Goal: Information Seeking & Learning: Learn about a topic

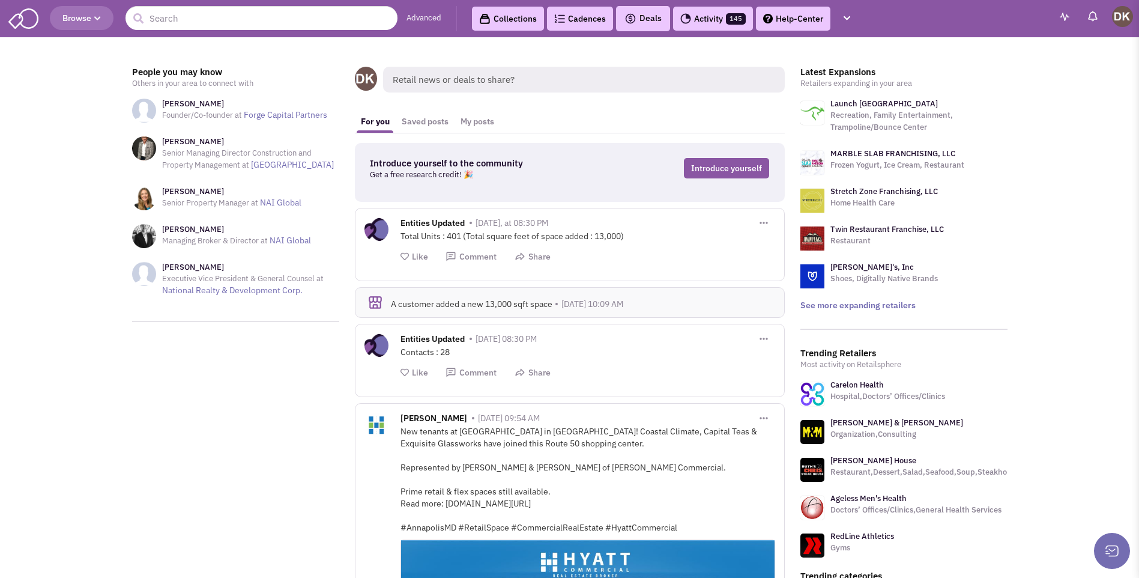
click at [195, 34] on header "Browse Advanced Collections Cadences 0 Deals" at bounding box center [569, 18] width 1139 height 37
click at [186, 18] on input "text" at bounding box center [262, 18] width 272 height 24
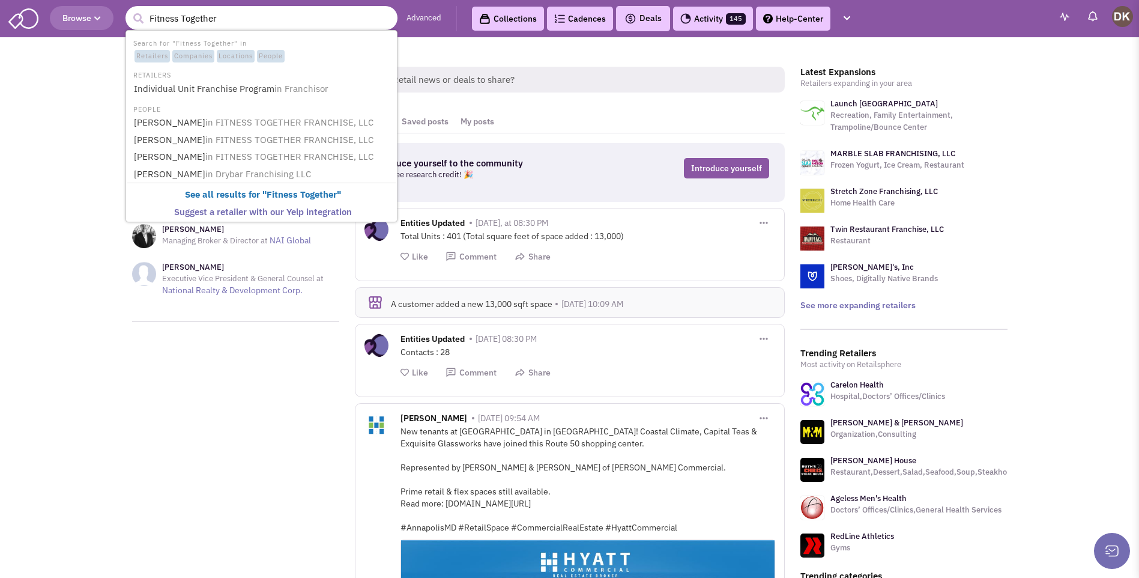
click at [252, 23] on input "Fitness Together" at bounding box center [262, 18] width 272 height 24
type input "Fitness Together"
click at [129, 10] on button "submit" at bounding box center [138, 19] width 18 height 18
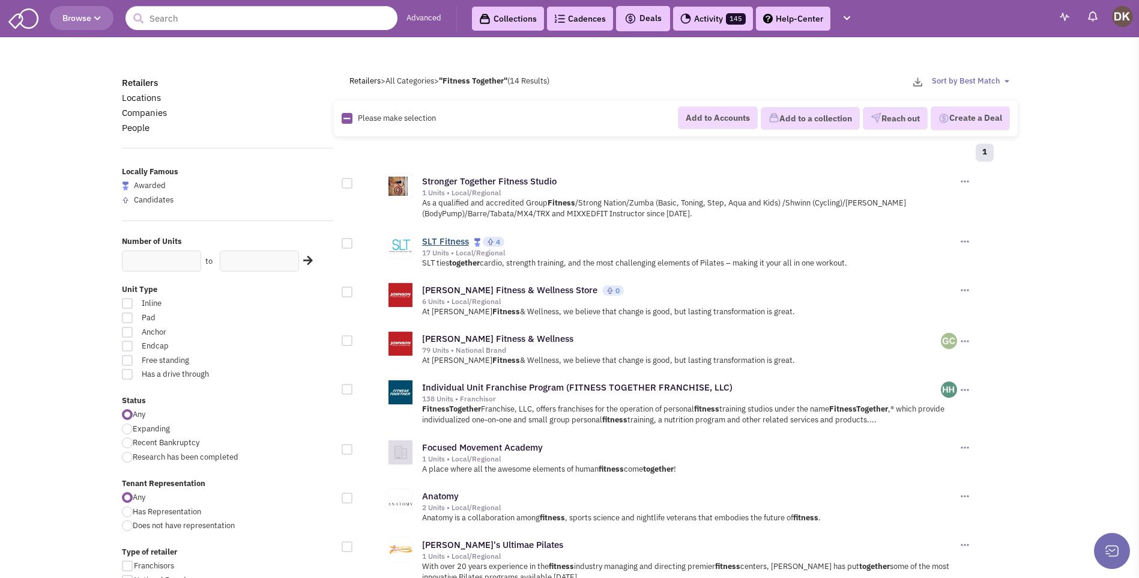
click at [444, 244] on link "SLT Fitness" at bounding box center [445, 240] width 47 height 11
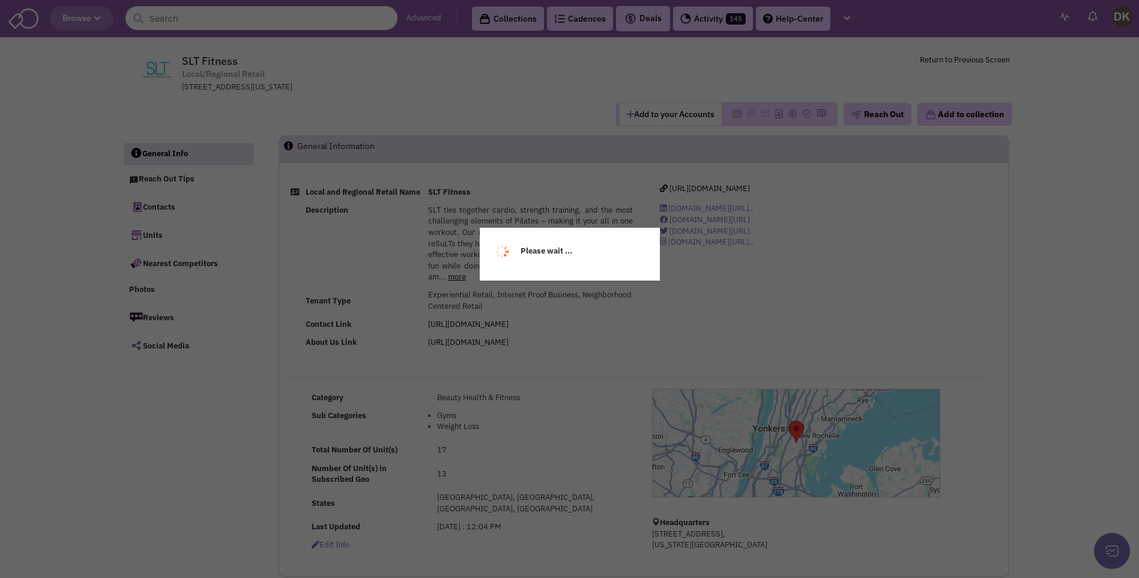
select select
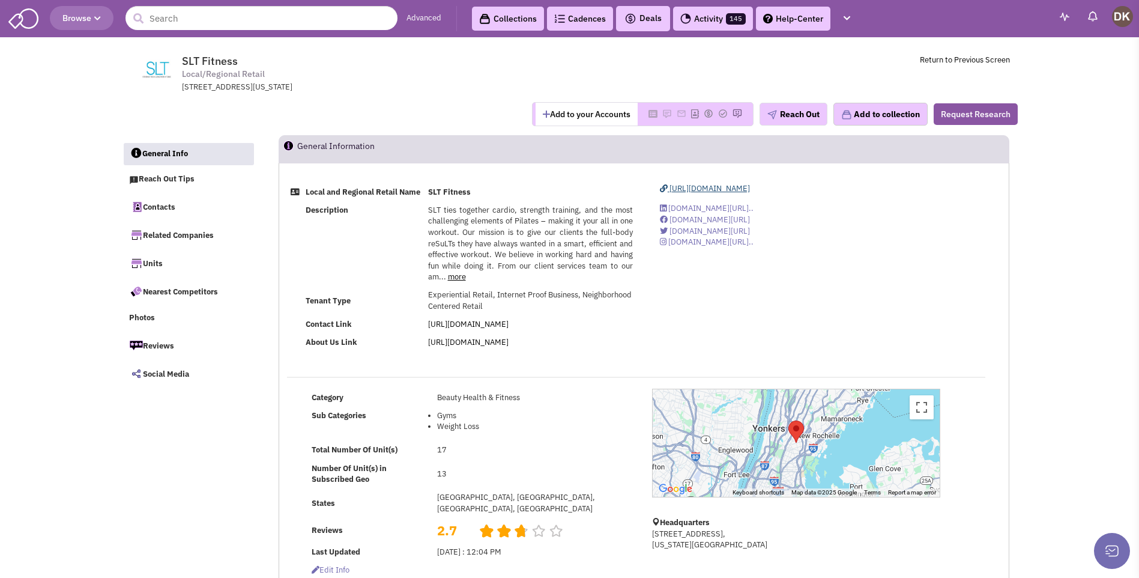
click at [694, 190] on span "https://shop.sltnyc.com/" at bounding box center [710, 188] width 80 height 10
click at [800, 119] on button "Reach Out" at bounding box center [794, 114] width 68 height 23
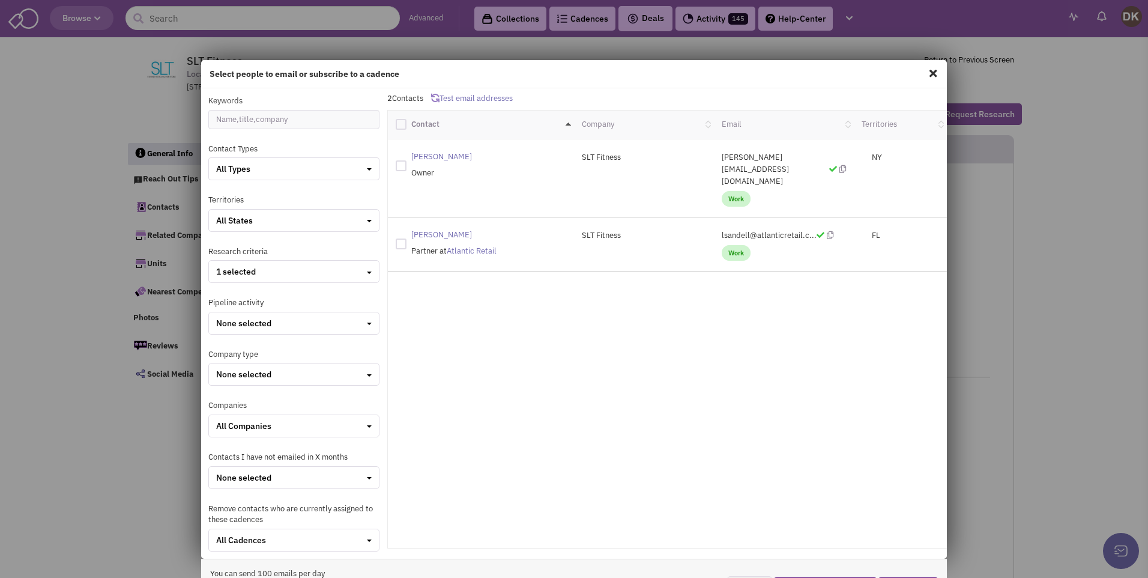
click at [926, 72] on span at bounding box center [934, 73] width 16 height 19
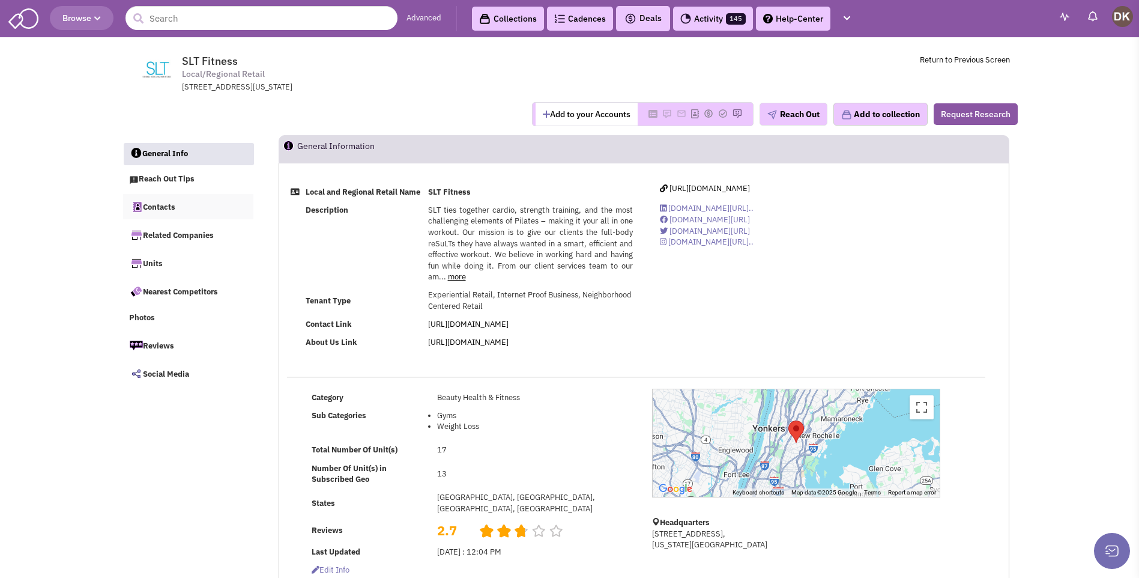
click at [164, 208] on link "Contacts" at bounding box center [188, 206] width 131 height 25
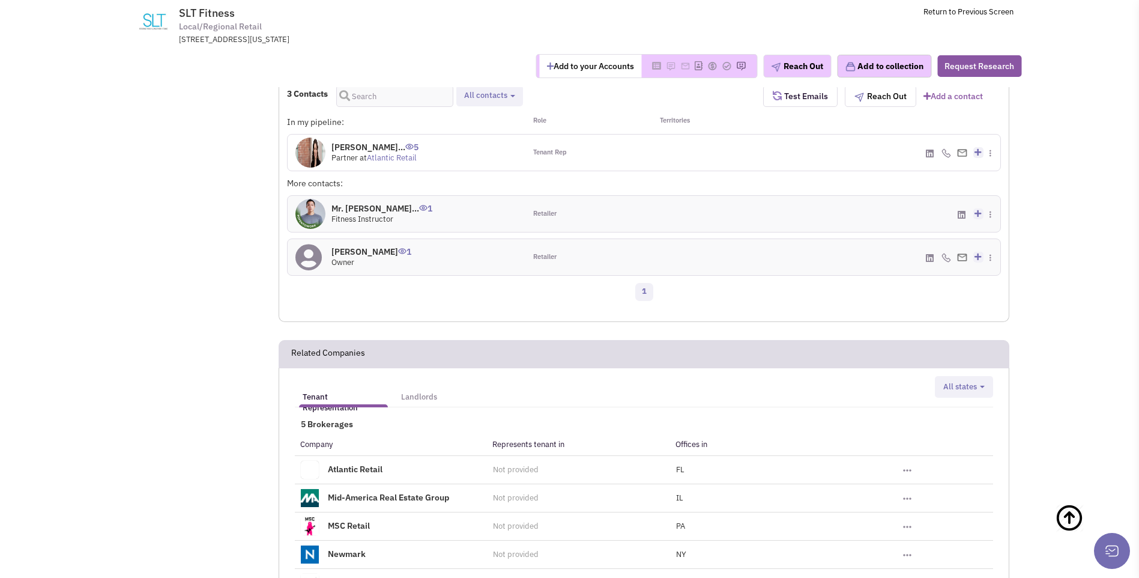
scroll to position [763, 0]
click at [311, 270] on icon at bounding box center [309, 256] width 26 height 27
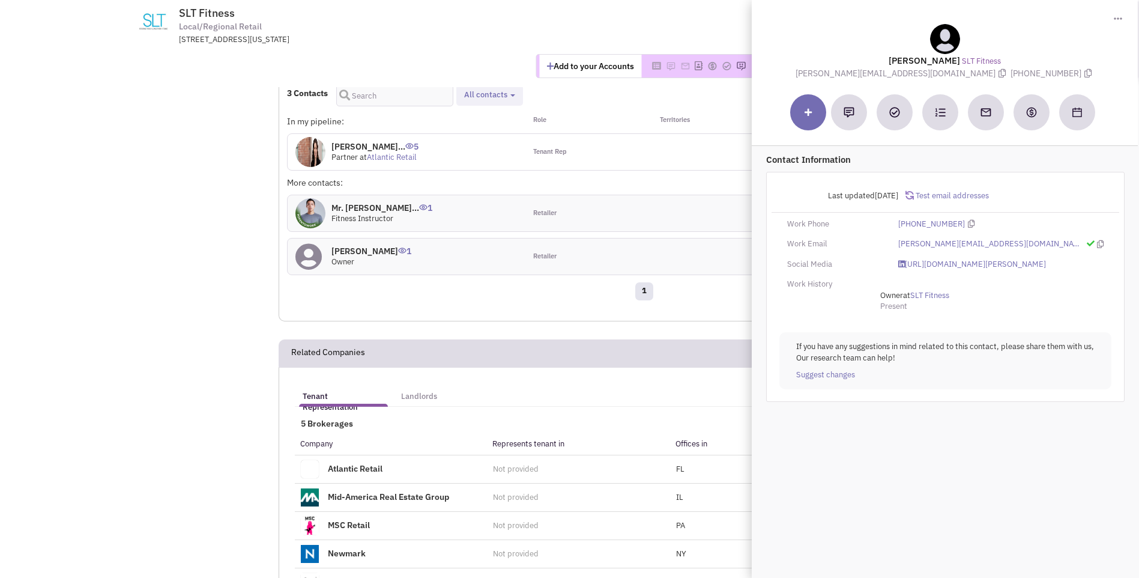
drag, startPoint x: 876, startPoint y: 56, endPoint x: 1045, endPoint y: 79, distance: 170.8
click at [1045, 79] on div "Ms. Amanda Freeman SLT Fitness amanda@sltnyc.com (857) 505-0919" at bounding box center [945, 51] width 374 height 55
copy div "Ms. Amanda Freeman SLT Fitness amanda@sltnyc.com (857) 505-0919"
click at [312, 167] on img at bounding box center [311, 152] width 30 height 30
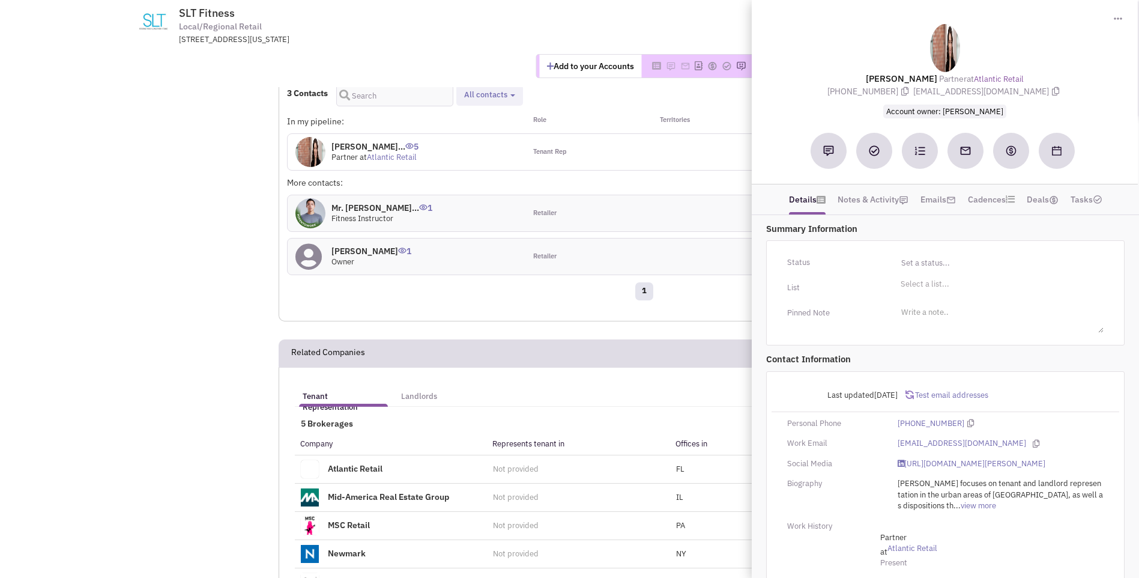
click at [312, 167] on img at bounding box center [311, 152] width 30 height 30
drag, startPoint x: 858, startPoint y: 73, endPoint x: 1042, endPoint y: 102, distance: 186.1
click at [1042, 102] on div "Ms. Lindsey Sandell Partner at Atlantic Retail (617) 369-5936 lsandell@atlantic…" at bounding box center [945, 71] width 374 height 94
copy div "Ms. Lindsey Sandell Partner at Atlantic Retail (617) 369-5936 lsandell@atlantic…"
click at [471, 64] on div "Add to your Accounts Reach Out" at bounding box center [570, 66] width 920 height 24
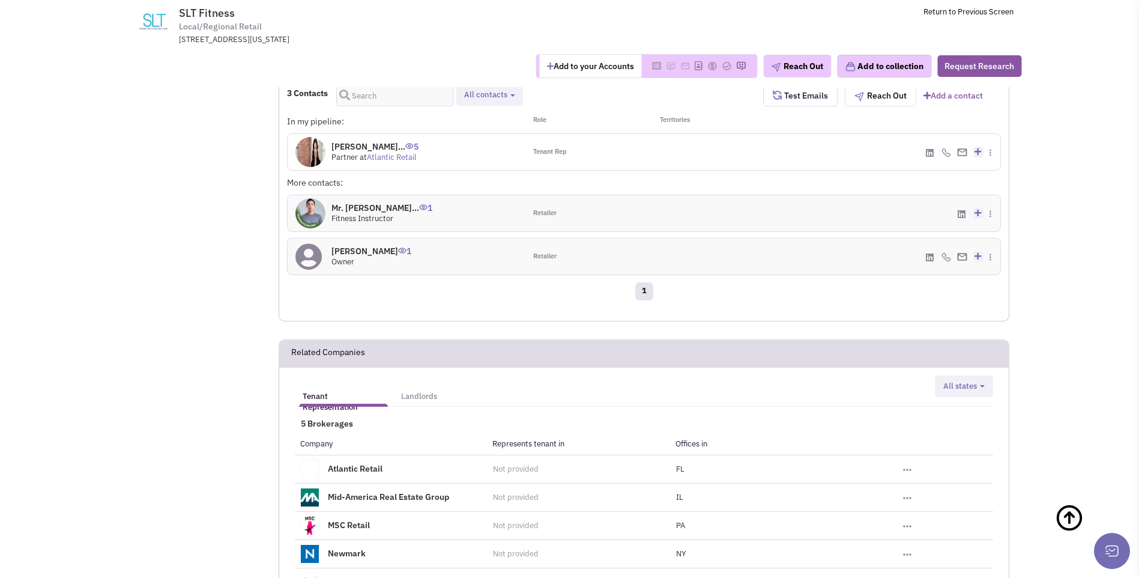
click at [577, 73] on button "Add to your Accounts" at bounding box center [590, 66] width 102 height 23
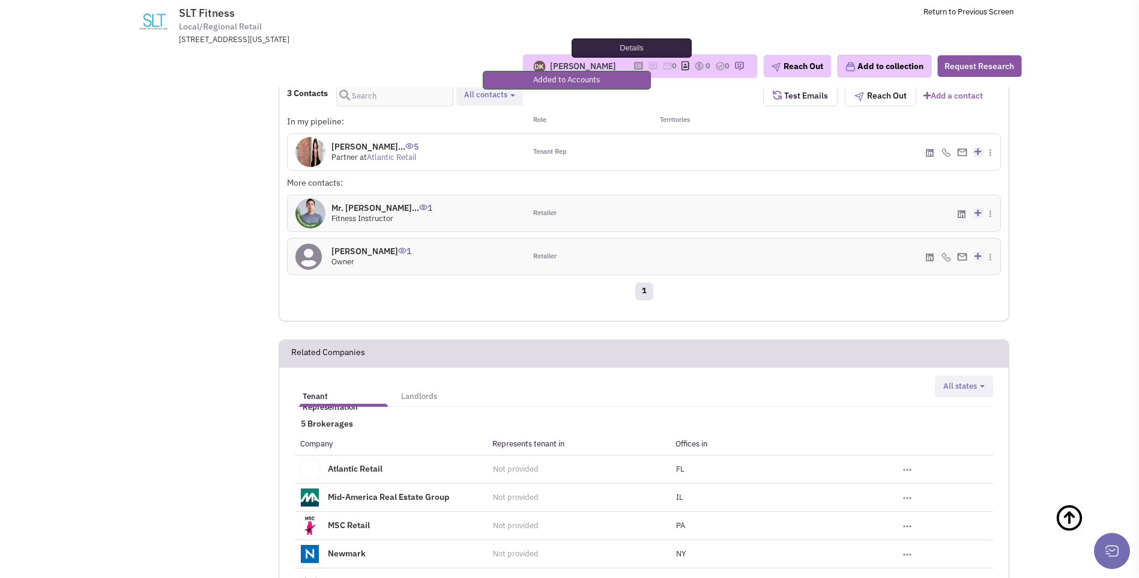
click at [634, 66] on icon at bounding box center [638, 65] width 9 height 7
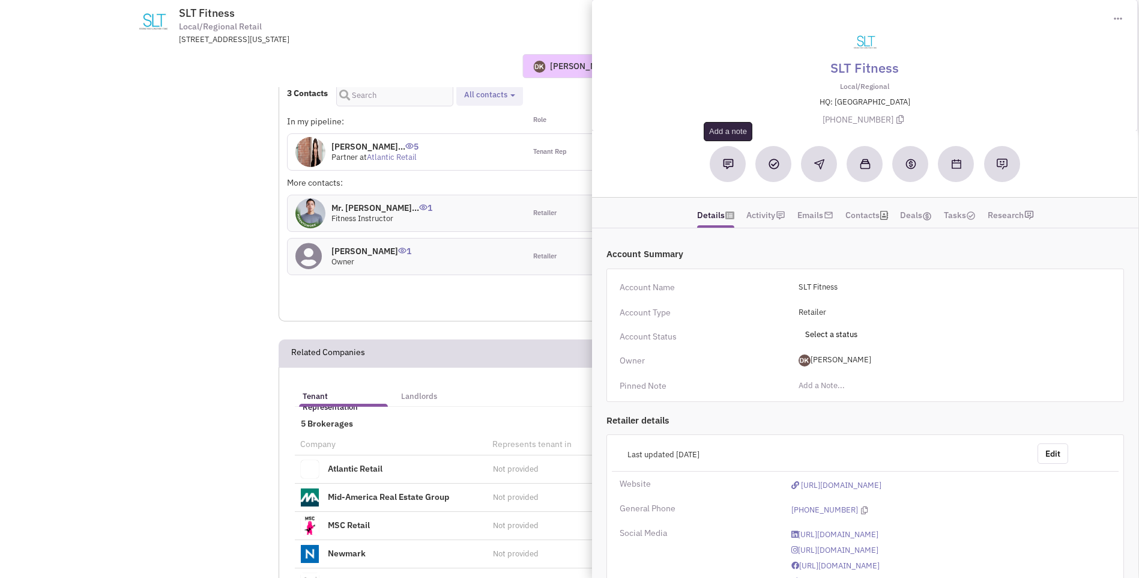
click at [722, 163] on button at bounding box center [729, 164] width 36 height 36
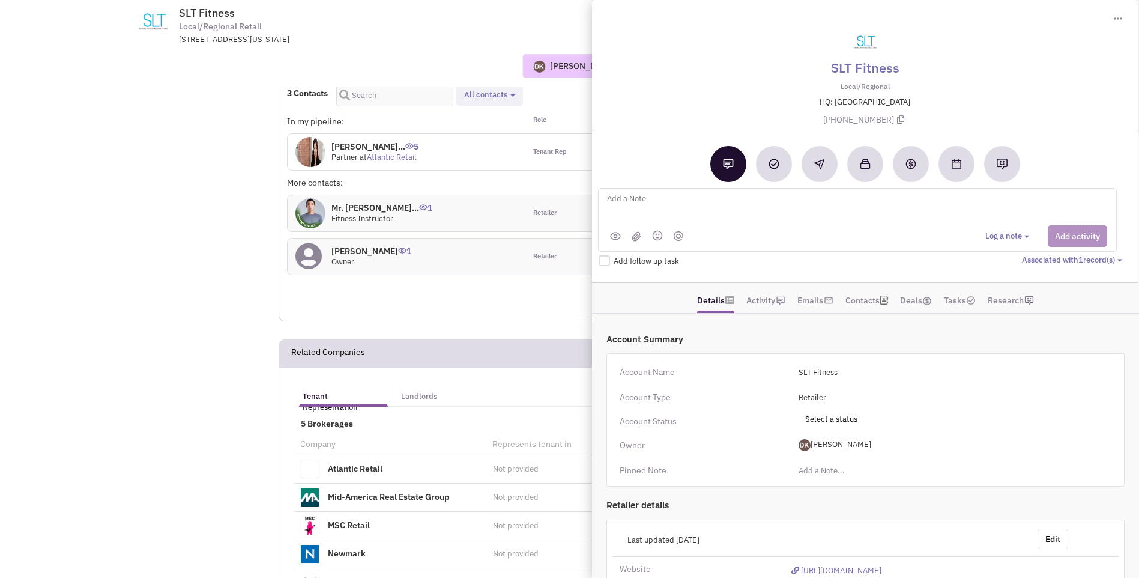
click at [618, 204] on textarea at bounding box center [754, 208] width 297 height 33
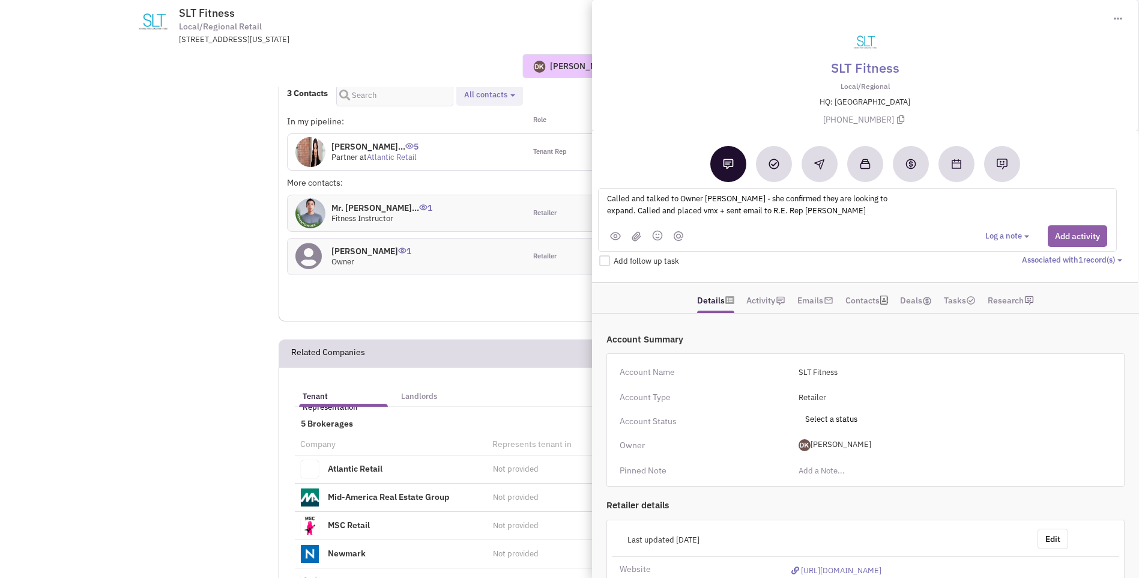
type textarea "Called and talked to Owner Amanda - she confirmed they are looking to expand. C…"
click at [1069, 235] on button "Add activity" at bounding box center [1077, 236] width 59 height 22
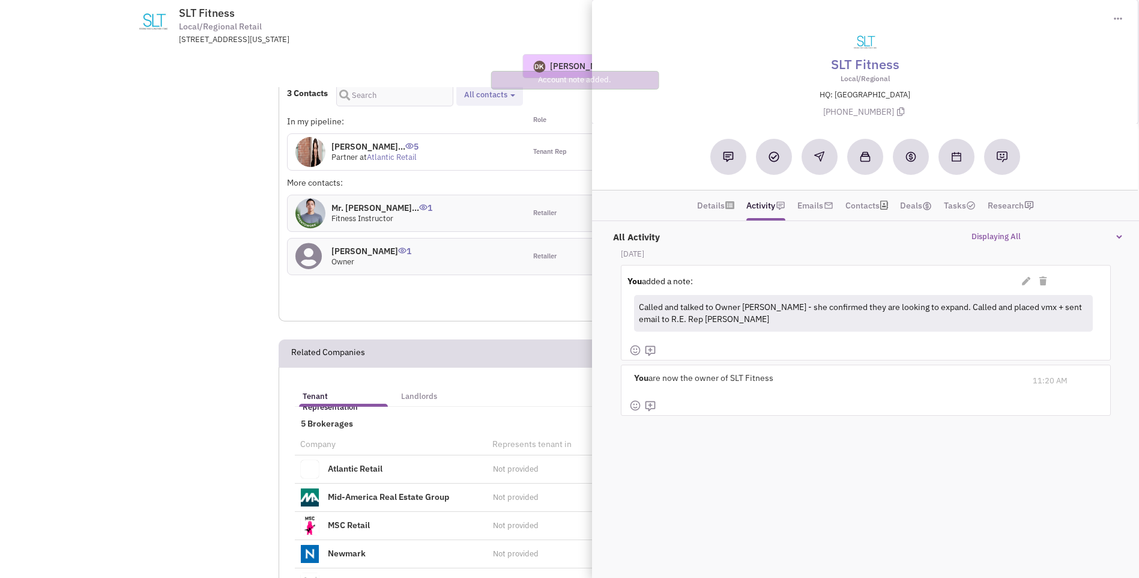
click at [428, 54] on div "Donnie Keller No note found! 0 0 0 Reach Out Add to collection" at bounding box center [570, 66] width 920 height 24
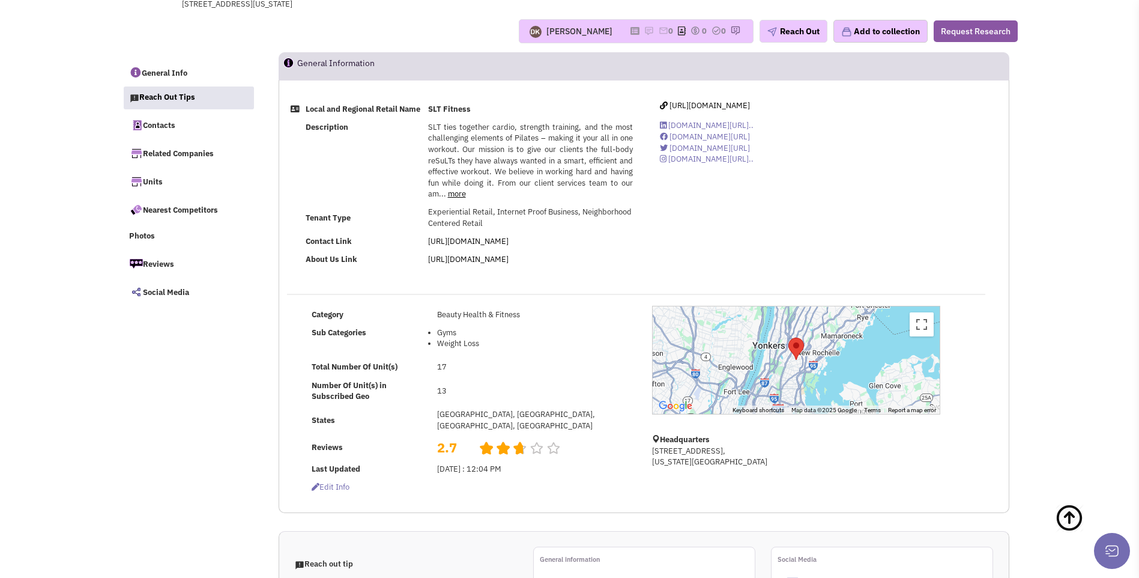
scroll to position [0, 0]
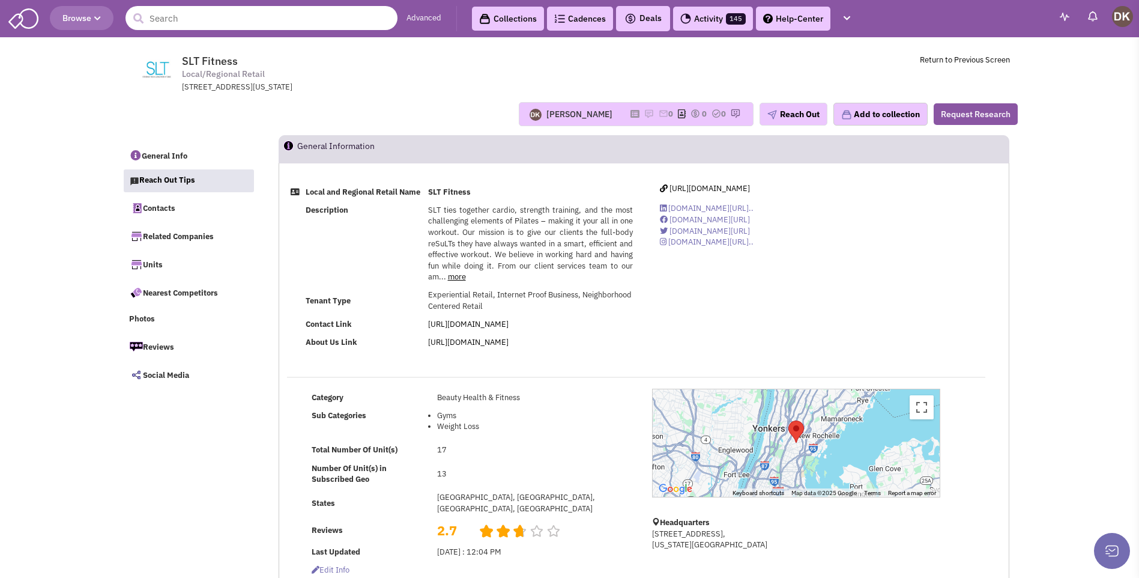
click at [178, 20] on input "text" at bounding box center [262, 18] width 272 height 24
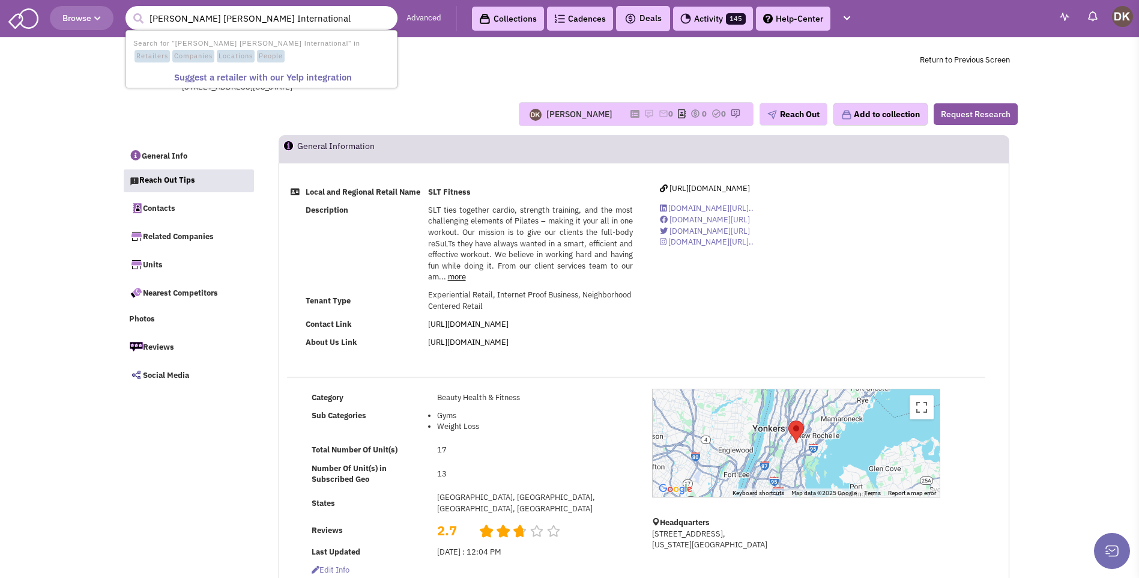
type input "Jon Ric International"
click at [129, 10] on button "submit" at bounding box center [138, 19] width 18 height 18
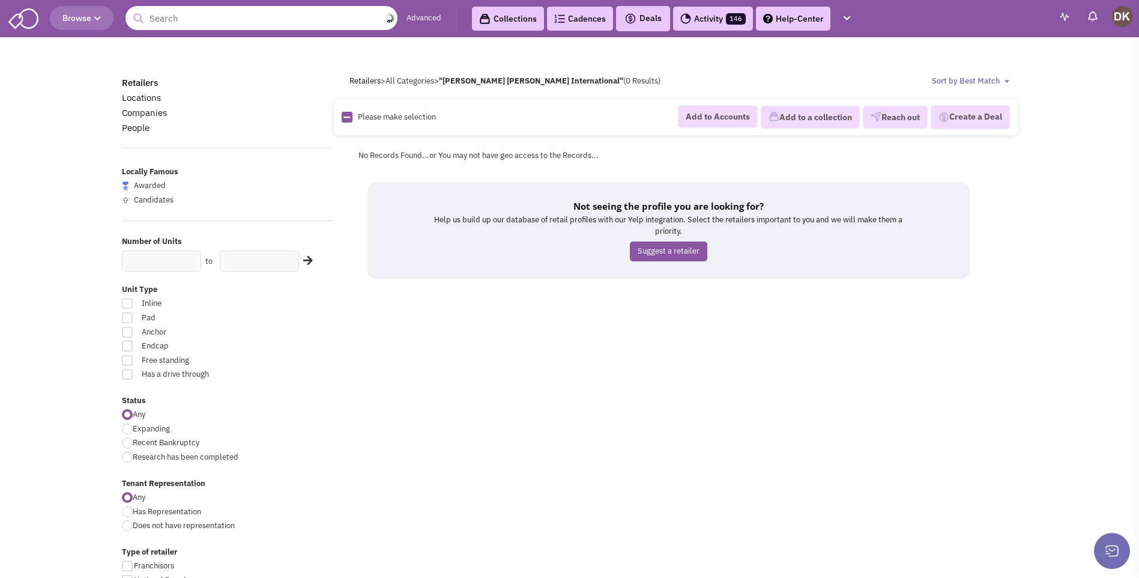
click at [199, 25] on input "text" at bounding box center [262, 18] width 272 height 24
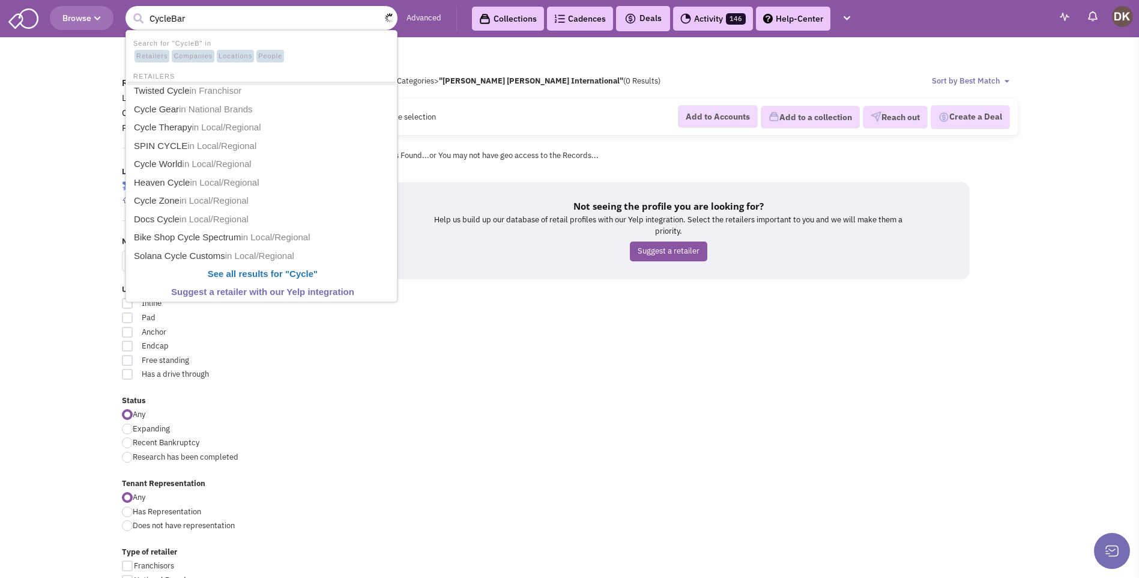
type input "CycleBar"
click at [129, 10] on button "submit" at bounding box center [138, 19] width 18 height 18
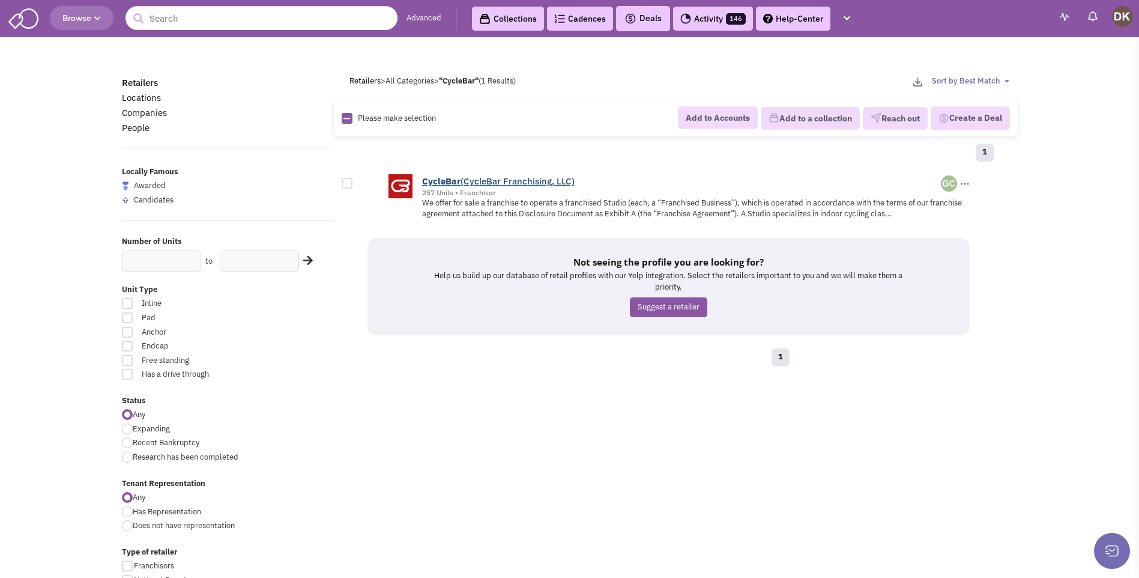
click at [446, 181] on b "CycleBar" at bounding box center [441, 180] width 38 height 11
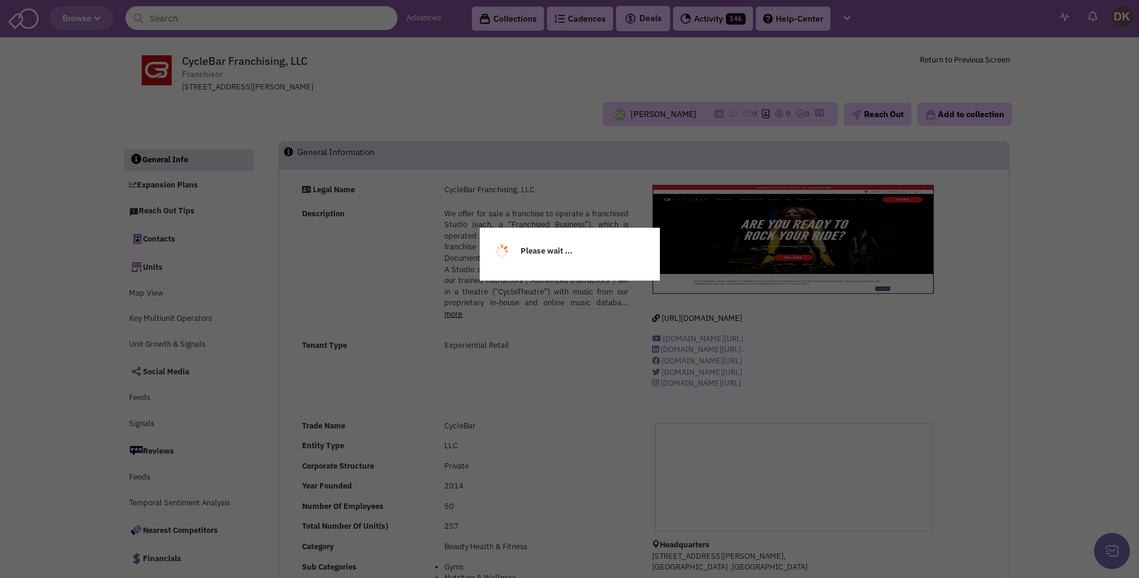
select select
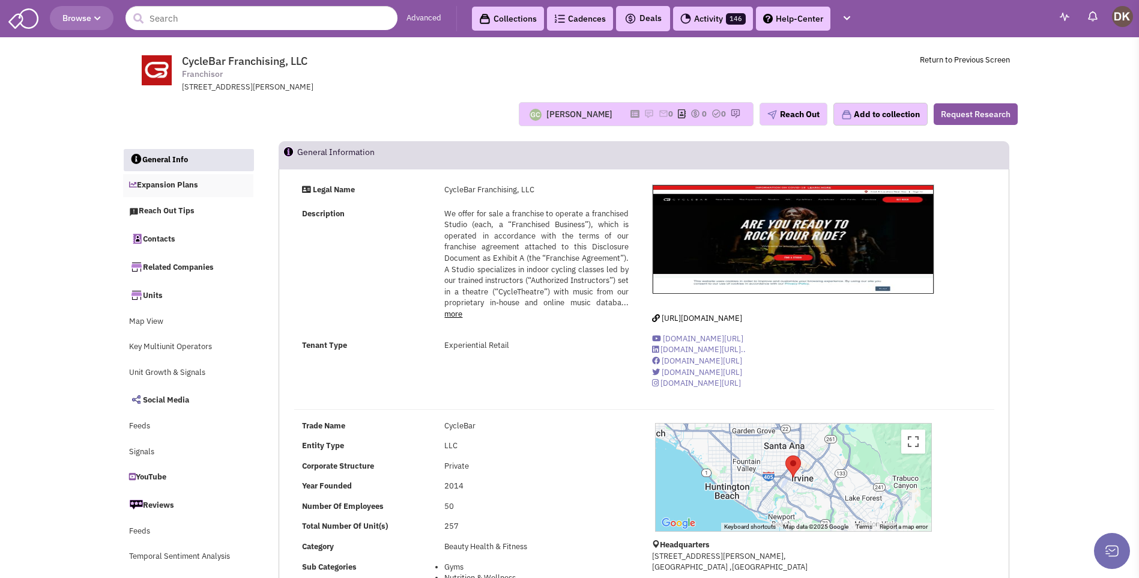
click at [180, 188] on link "Expansion Plans" at bounding box center [188, 185] width 131 height 23
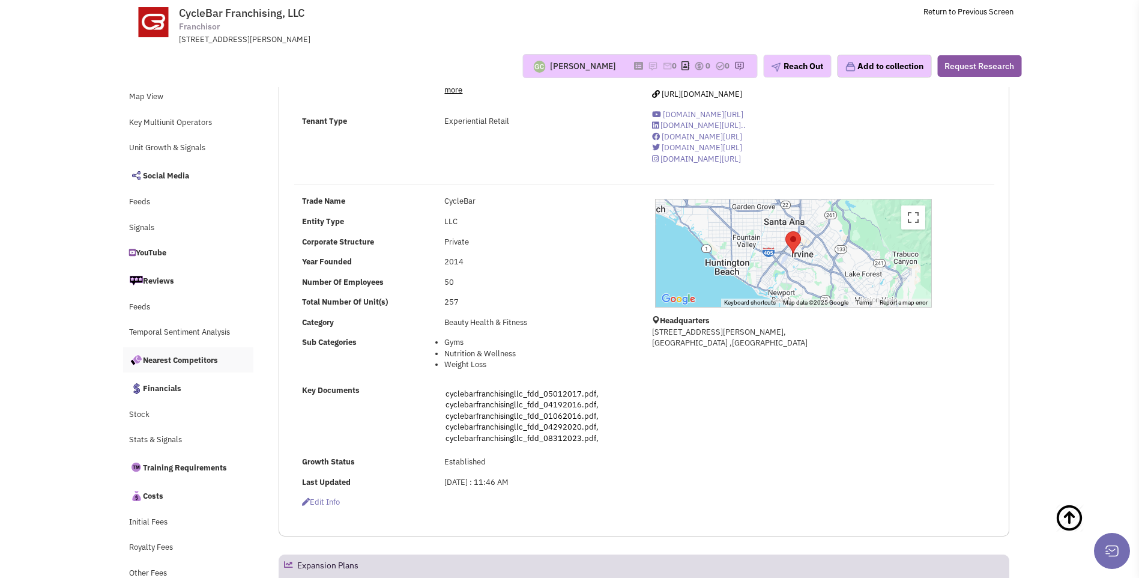
scroll to position [57, 0]
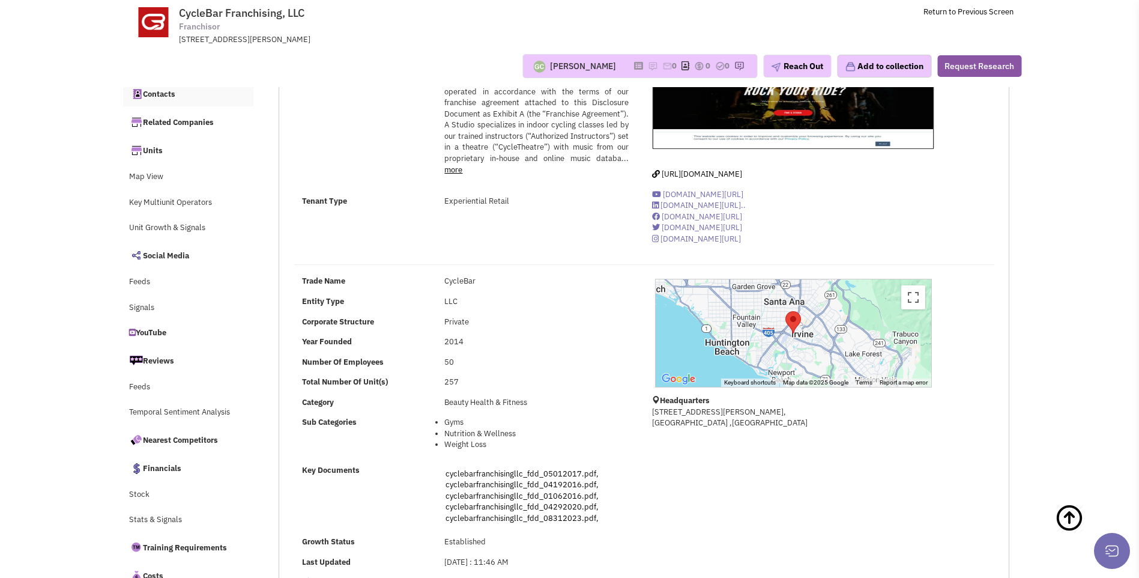
click at [161, 97] on link "Contacts" at bounding box center [188, 93] width 131 height 25
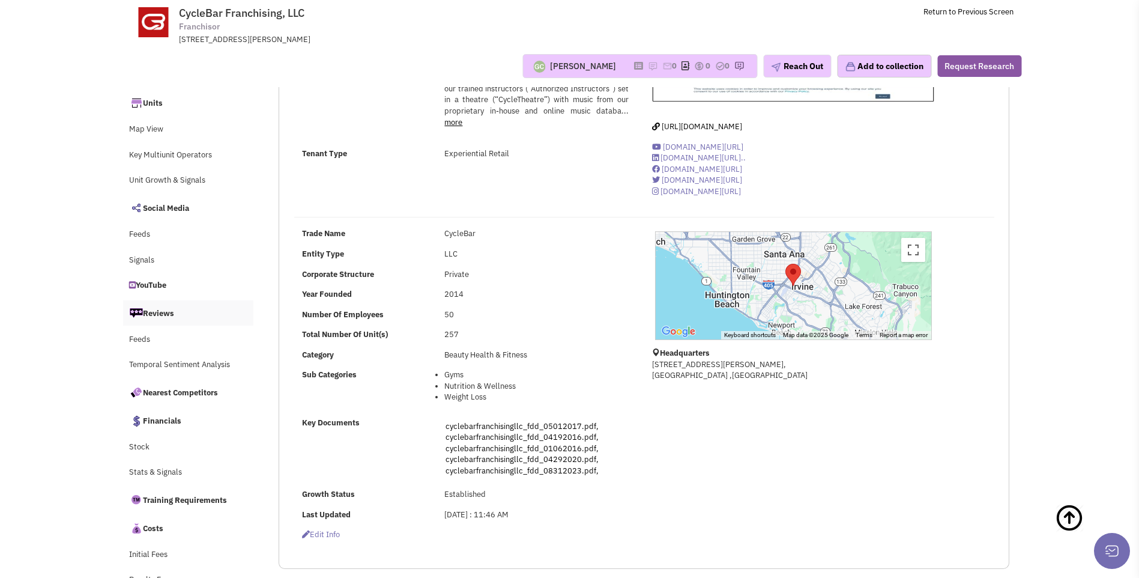
scroll to position [0, 0]
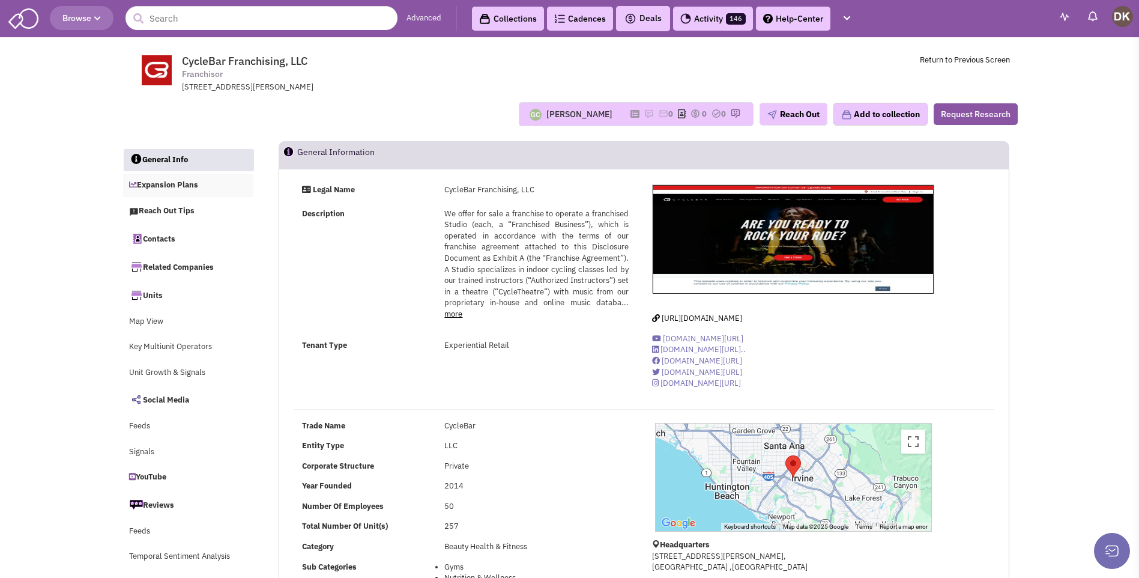
click at [181, 186] on link "Expansion Plans" at bounding box center [188, 185] width 131 height 23
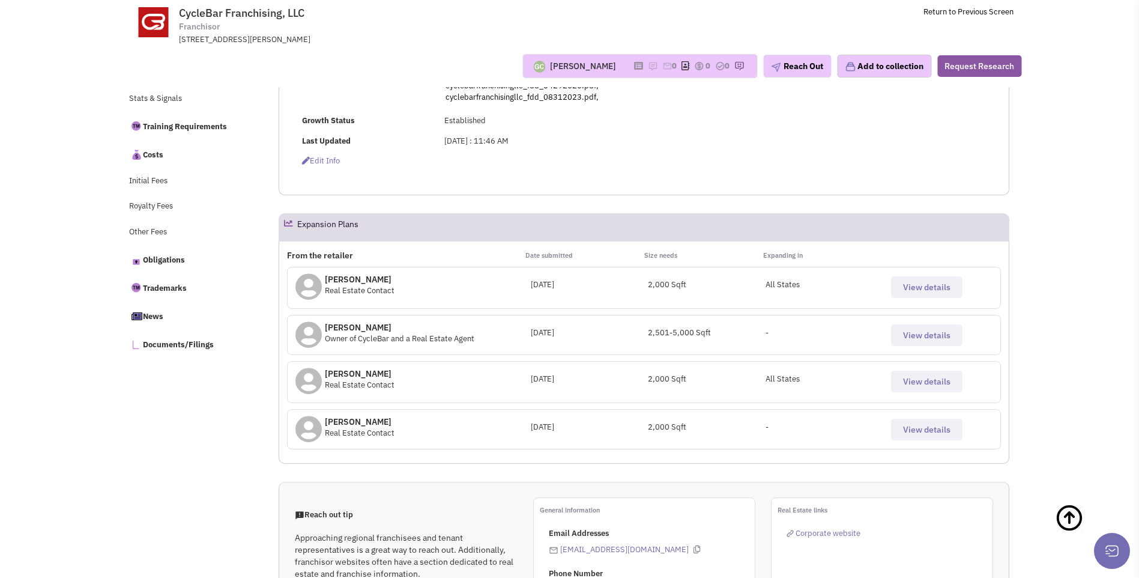
scroll to position [478, 0]
click at [939, 291] on span "View details" at bounding box center [926, 287] width 47 height 11
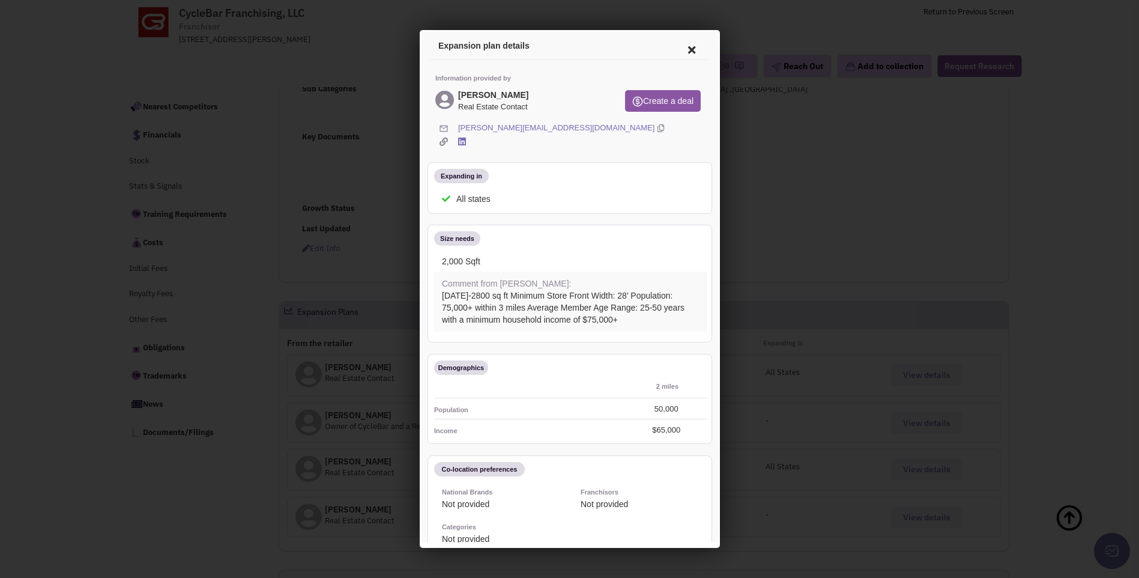
scroll to position [297, 0]
click at [681, 47] on icon at bounding box center [689, 48] width 25 height 29
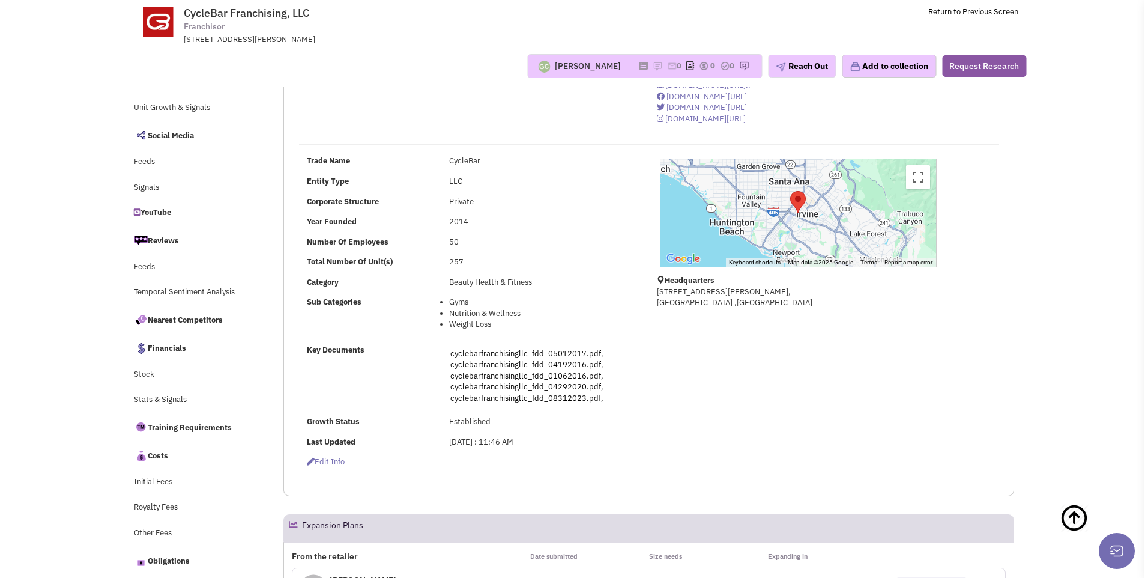
scroll to position [0, 0]
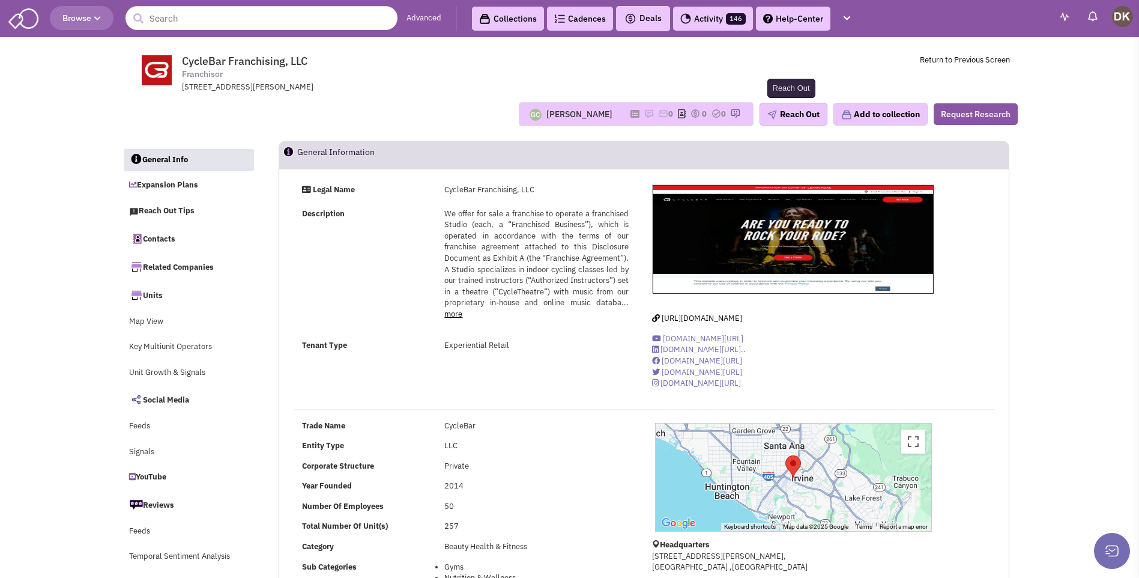
click at [787, 113] on button "Reach Out" at bounding box center [794, 114] width 68 height 23
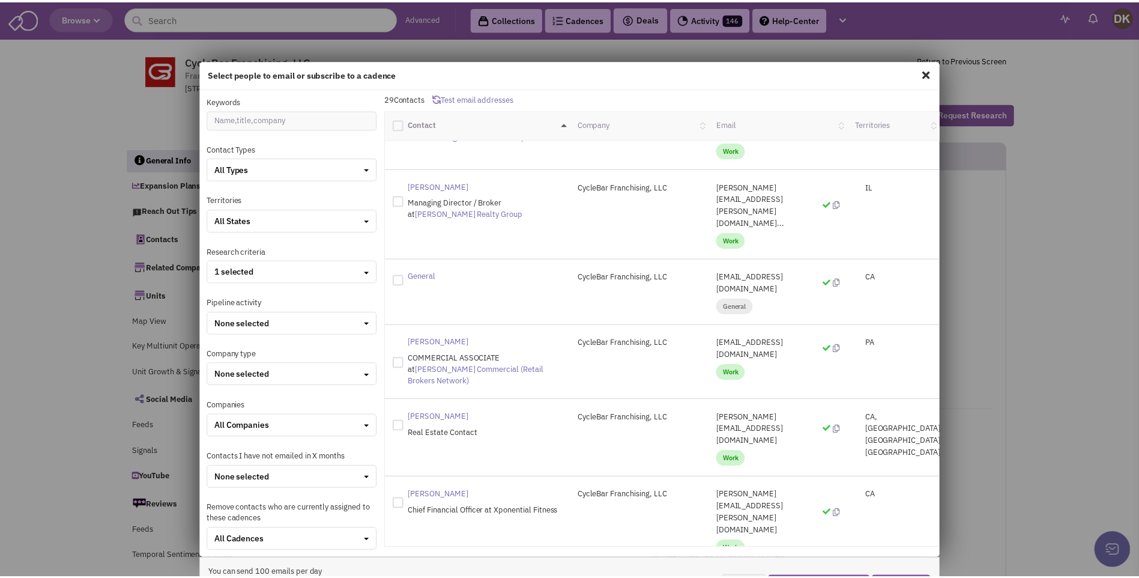
scroll to position [189, 0]
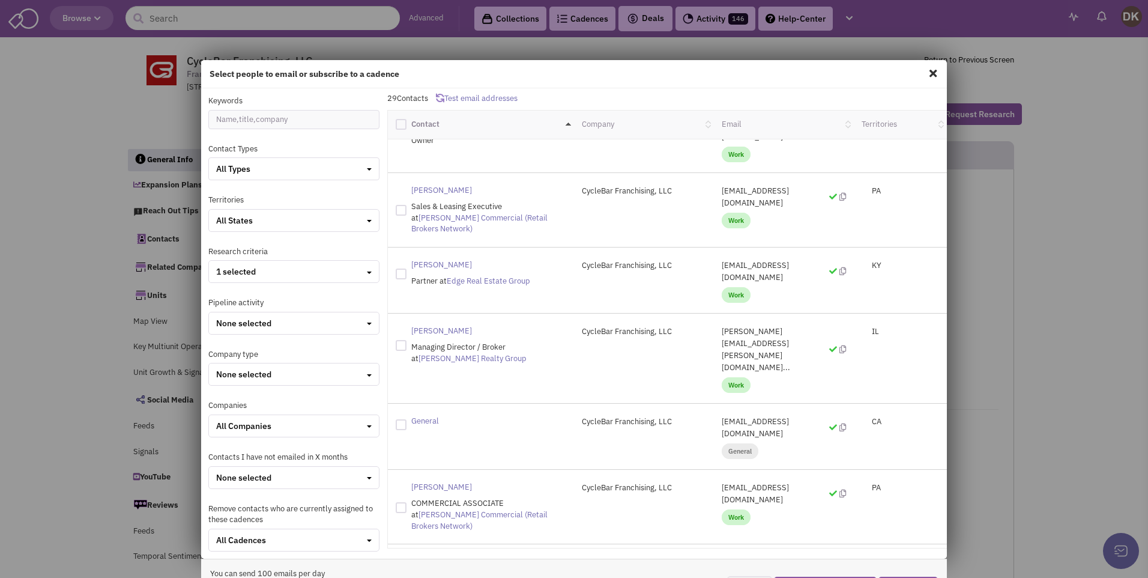
click at [928, 74] on span at bounding box center [934, 73] width 16 height 19
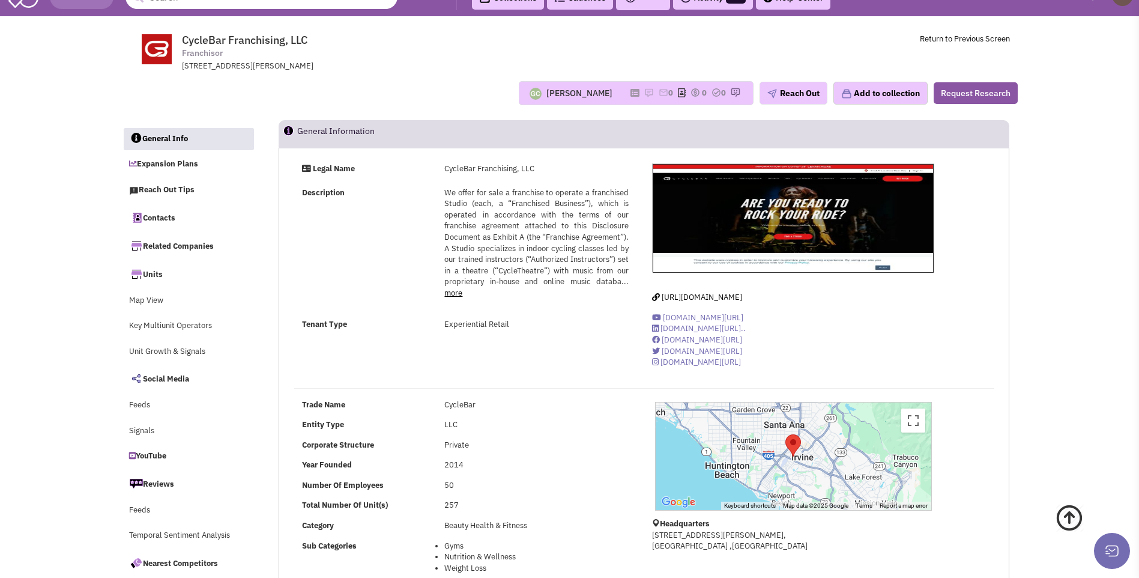
scroll to position [0, 0]
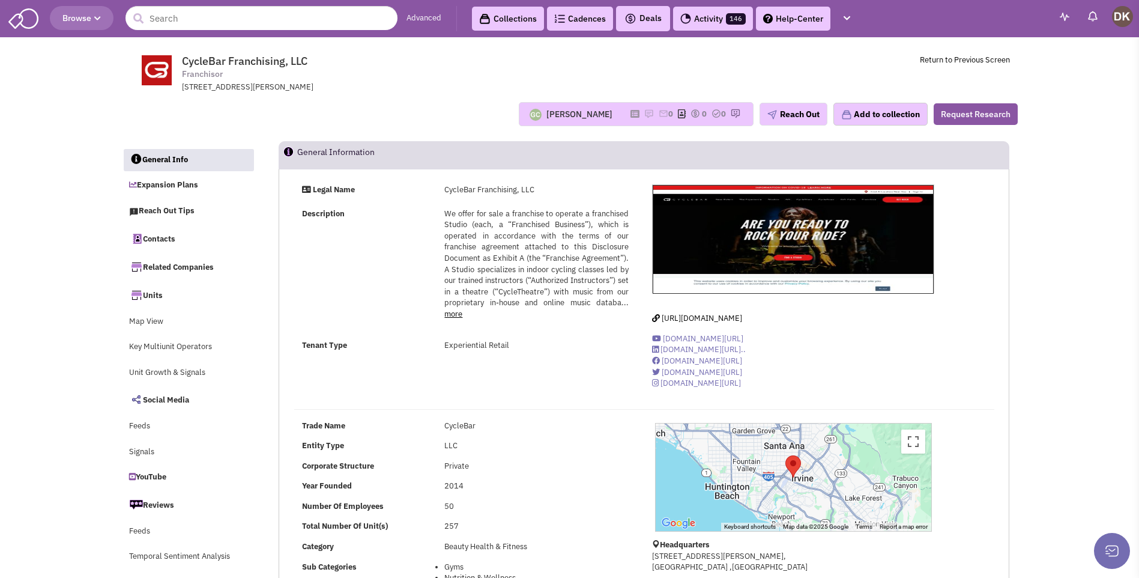
click at [631, 118] on div "No note found! 0 0 0" at bounding box center [688, 114] width 130 height 11
click at [631, 114] on icon at bounding box center [635, 114] width 9 height 7
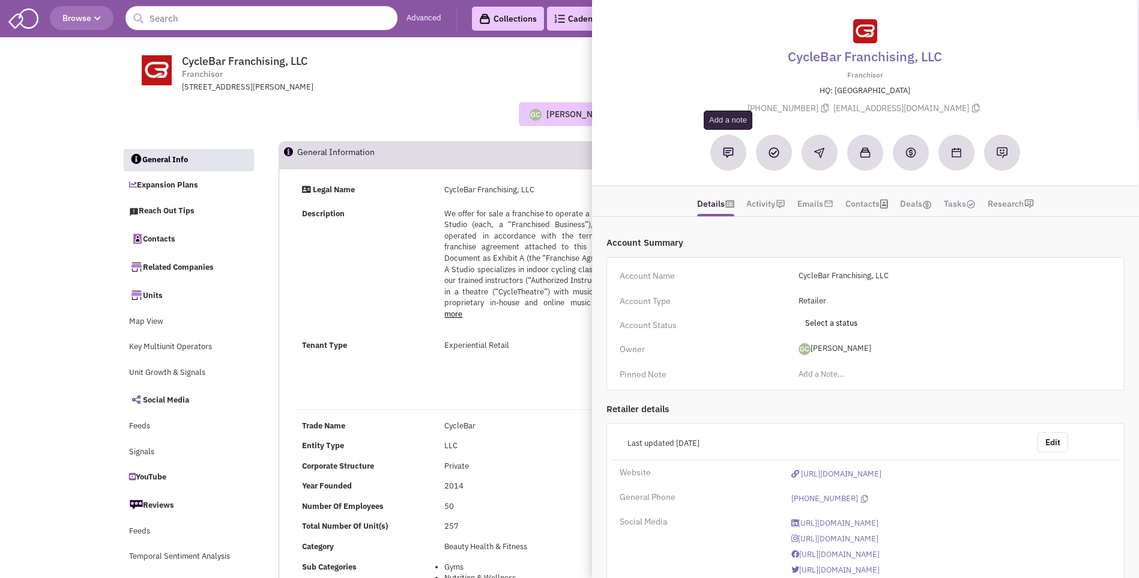
click at [727, 158] on img at bounding box center [728, 152] width 11 height 11
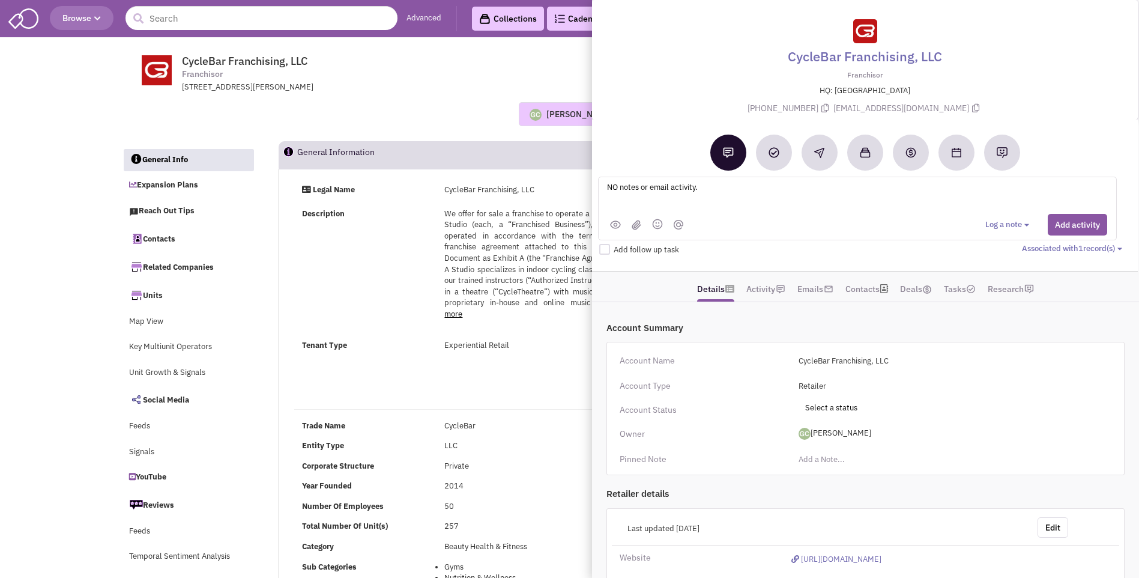
type textarea "NO notes or email activity."
click at [888, 112] on div "CycleBar Franchising, LLC Franchisor HQ: CA [PHONE_NUMBER] [EMAIL_ADDRESS][DOMA…" at bounding box center [865, 66] width 534 height 107
click at [1061, 221] on button "Add activity" at bounding box center [1077, 225] width 59 height 22
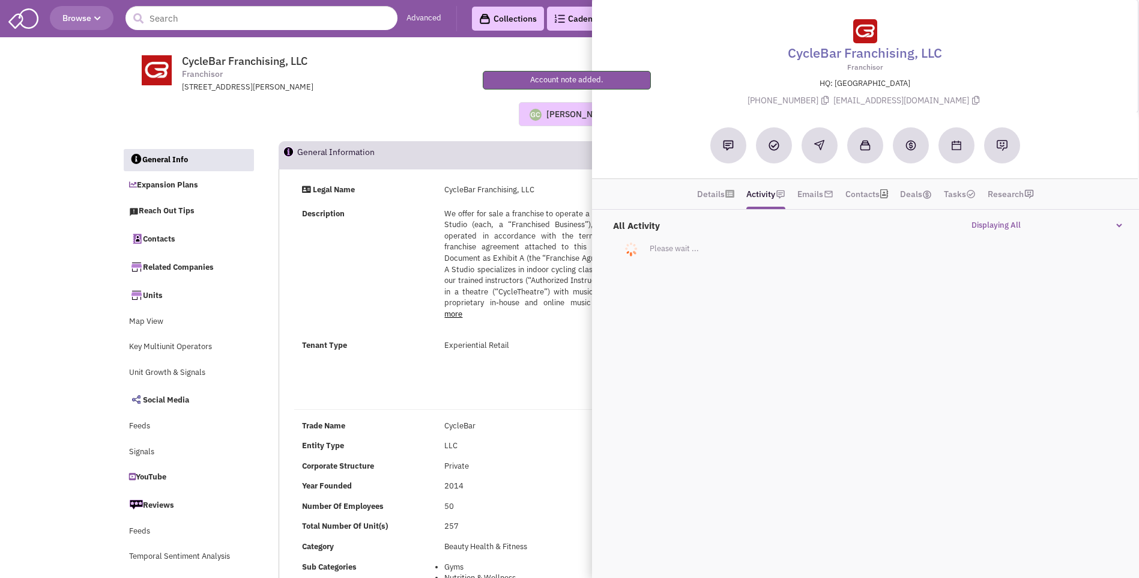
click at [556, 120] on div "[PERSON_NAME]" at bounding box center [571, 114] width 97 height 22
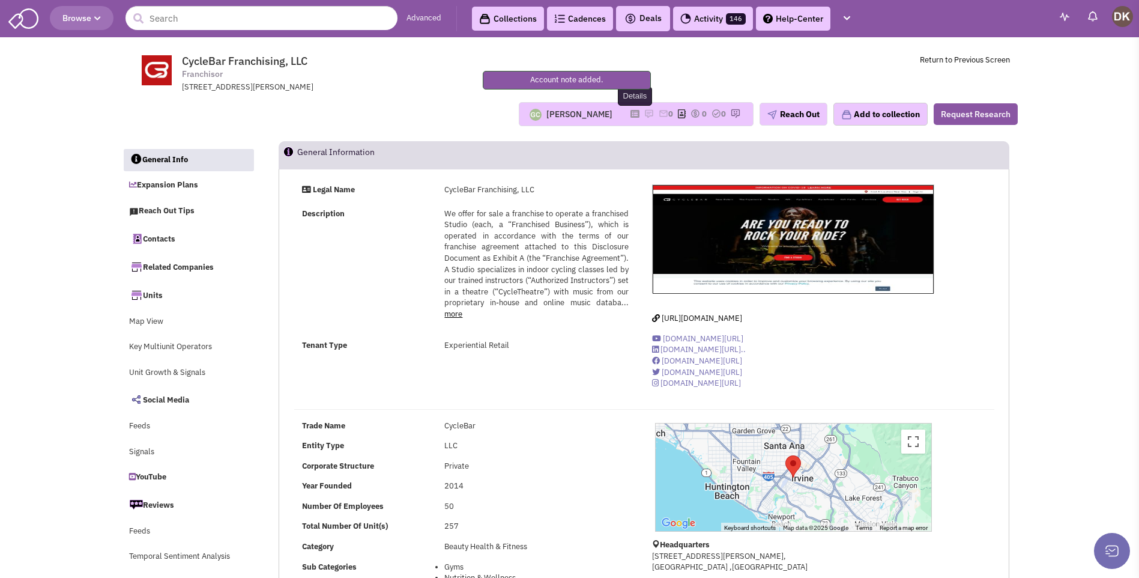
click at [631, 116] on icon at bounding box center [635, 114] width 9 height 7
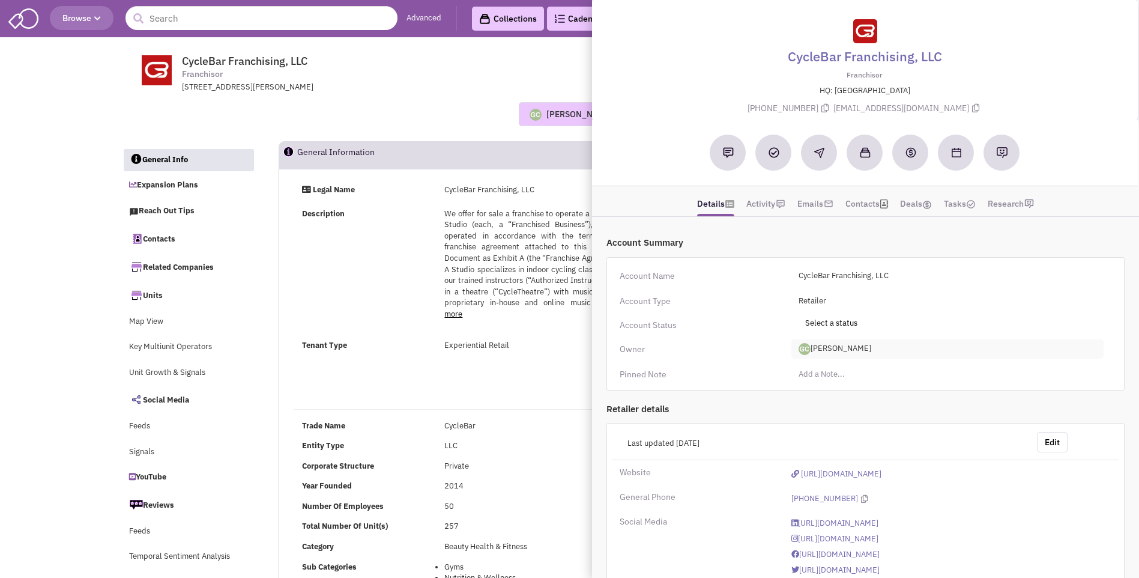
click at [858, 347] on span "[PERSON_NAME]" at bounding box center [948, 348] width 312 height 19
click at [824, 396] on link "[PERSON_NAME]" at bounding box center [839, 398] width 95 height 16
click at [388, 114] on div "[PERSON_NAME] No note found! 0 0 0 Reach Out" at bounding box center [570, 114] width 912 height 24
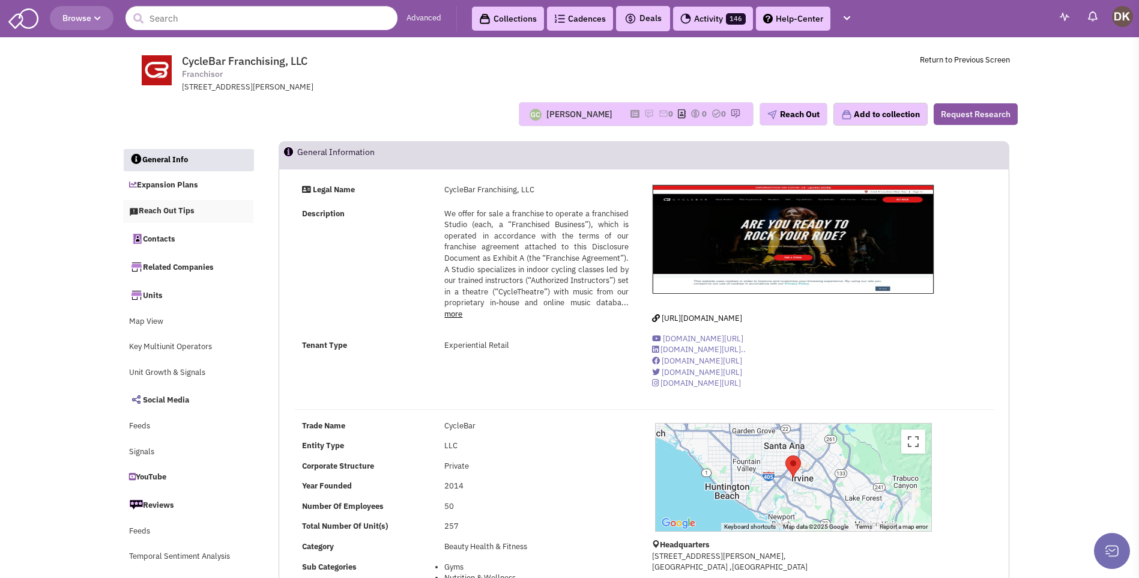
click at [175, 211] on link "Reach Out Tips" at bounding box center [188, 211] width 131 height 23
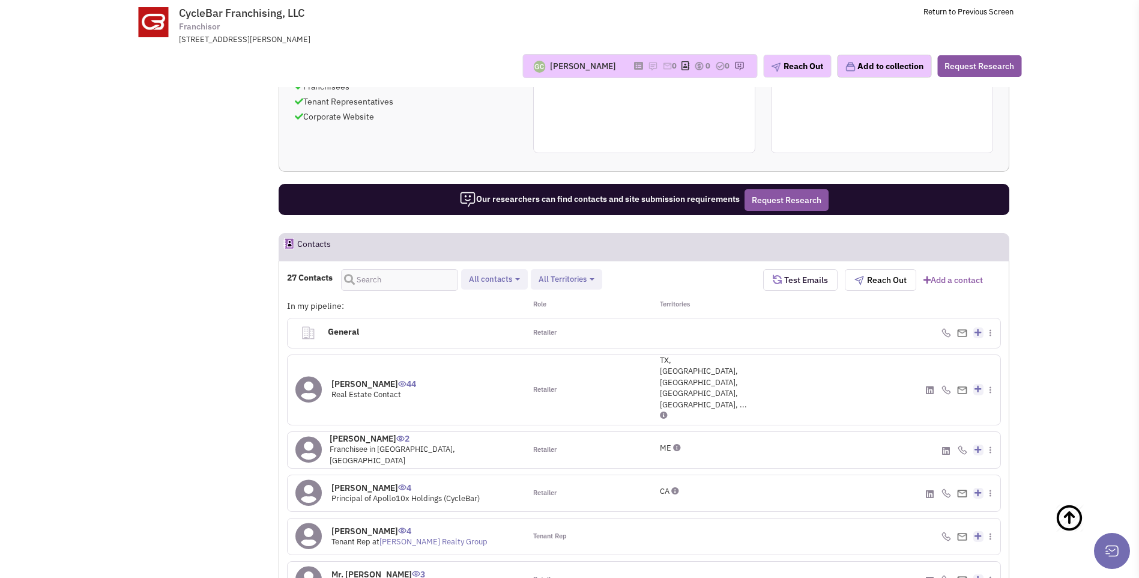
scroll to position [1080, 0]
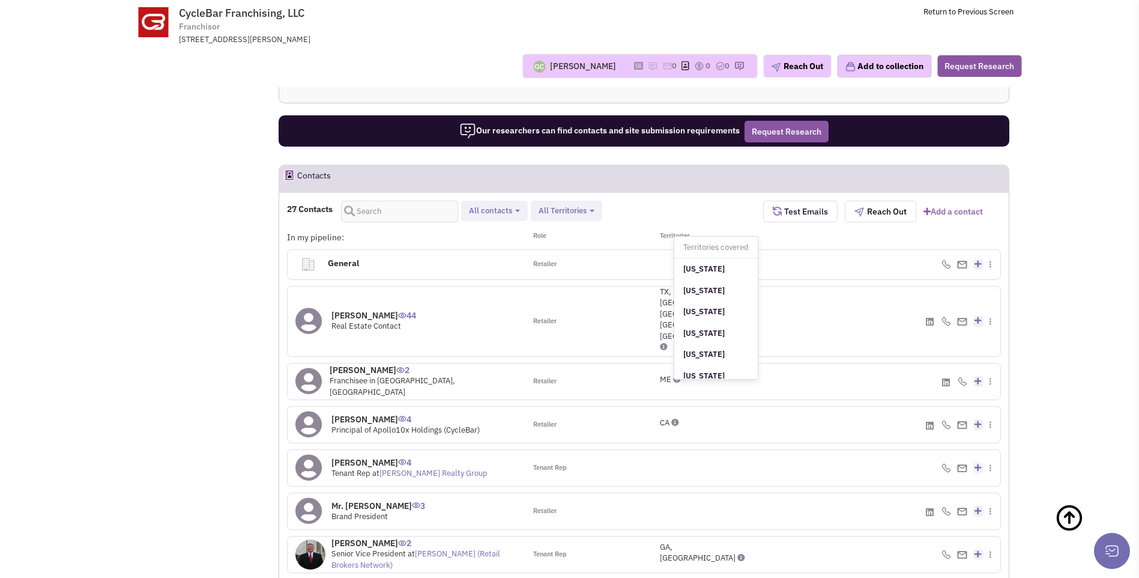
click at [667, 343] on icon at bounding box center [664, 347] width 8 height 8
click at [681, 375] on icon at bounding box center [677, 379] width 8 height 8
